Goal: Task Accomplishment & Management: Manage account settings

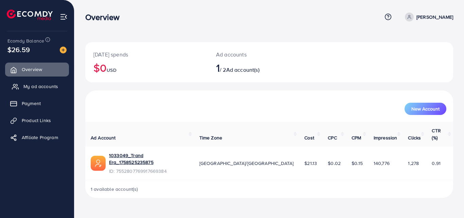
click at [47, 85] on span "My ad accounts" at bounding box center [40, 86] width 35 height 7
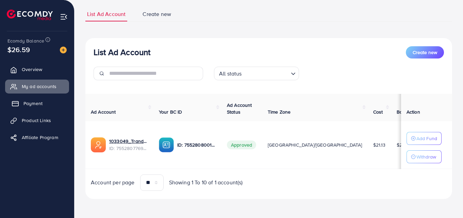
click at [26, 104] on span "Payment" at bounding box center [32, 103] width 19 height 7
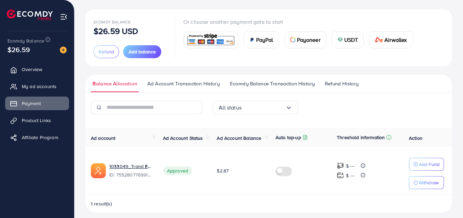
scroll to position [38, 0]
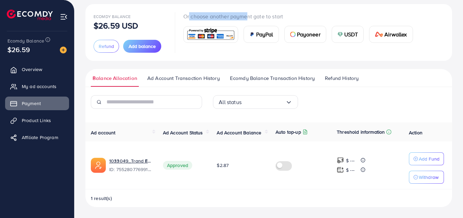
drag, startPoint x: 186, startPoint y: 14, endPoint x: 243, endPoint y: 17, distance: 57.5
click at [243, 17] on p "Or choose another payment gate to start" at bounding box center [300, 16] width 235 height 8
click at [244, 16] on p "Or choose another payment gate to start" at bounding box center [300, 16] width 235 height 8
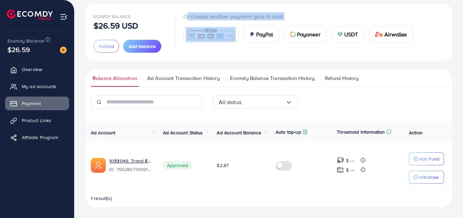
click at [244, 16] on p "Or choose another payment gate to start" at bounding box center [300, 16] width 235 height 8
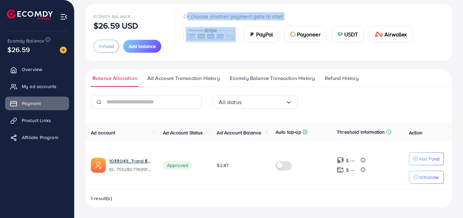
click at [244, 16] on p "Or choose another payment gate to start" at bounding box center [300, 16] width 235 height 8
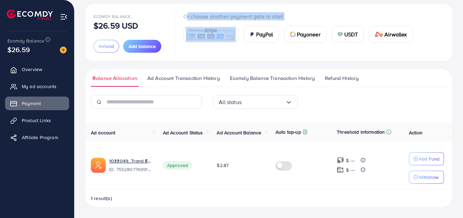
click at [244, 16] on p "Or choose another payment gate to start" at bounding box center [300, 16] width 235 height 8
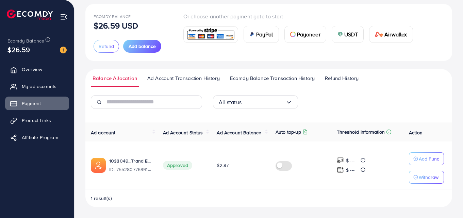
click at [441, 66] on div "Ecomdy Balance $26.59 USD Refund Add balance Or choose another payment gate to …" at bounding box center [268, 105] width 366 height 203
click at [178, 61] on div "Ecomdy Balance $26.59 USD Refund Add balance Or choose another payment gate to …" at bounding box center [268, 32] width 366 height 57
click at [174, 62] on div "Ecomdy Balance $26.59 USD Refund Add balance Or choose another payment gate to …" at bounding box center [268, 105] width 366 height 203
drag, startPoint x: 230, startPoint y: 165, endPoint x: 214, endPoint y: 167, distance: 15.8
click at [214, 167] on td "$2.87" at bounding box center [240, 165] width 59 height 48
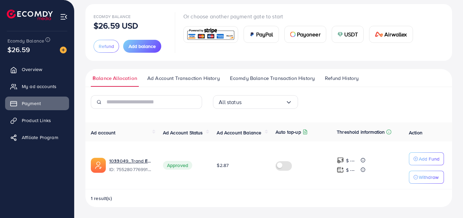
click at [197, 162] on td "Approved" at bounding box center [184, 165] width 54 height 48
drag, startPoint x: 168, startPoint y: 167, endPoint x: 190, endPoint y: 171, distance: 22.4
click at [189, 171] on td "Approved" at bounding box center [184, 165] width 54 height 48
click at [196, 171] on td "Approved" at bounding box center [184, 165] width 54 height 48
click at [27, 121] on span "Product Links" at bounding box center [37, 120] width 29 height 7
